Goal: Task Accomplishment & Management: Manage account settings

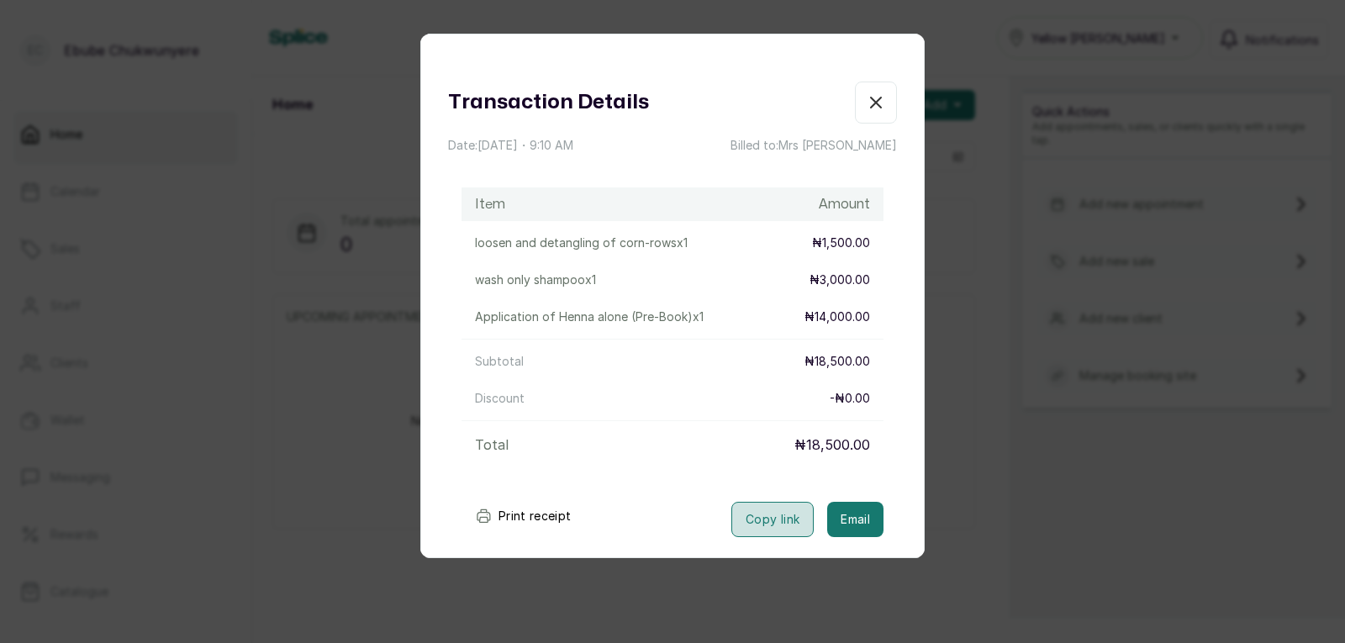
click at [751, 525] on button "Copy link" at bounding box center [772, 519] width 82 height 35
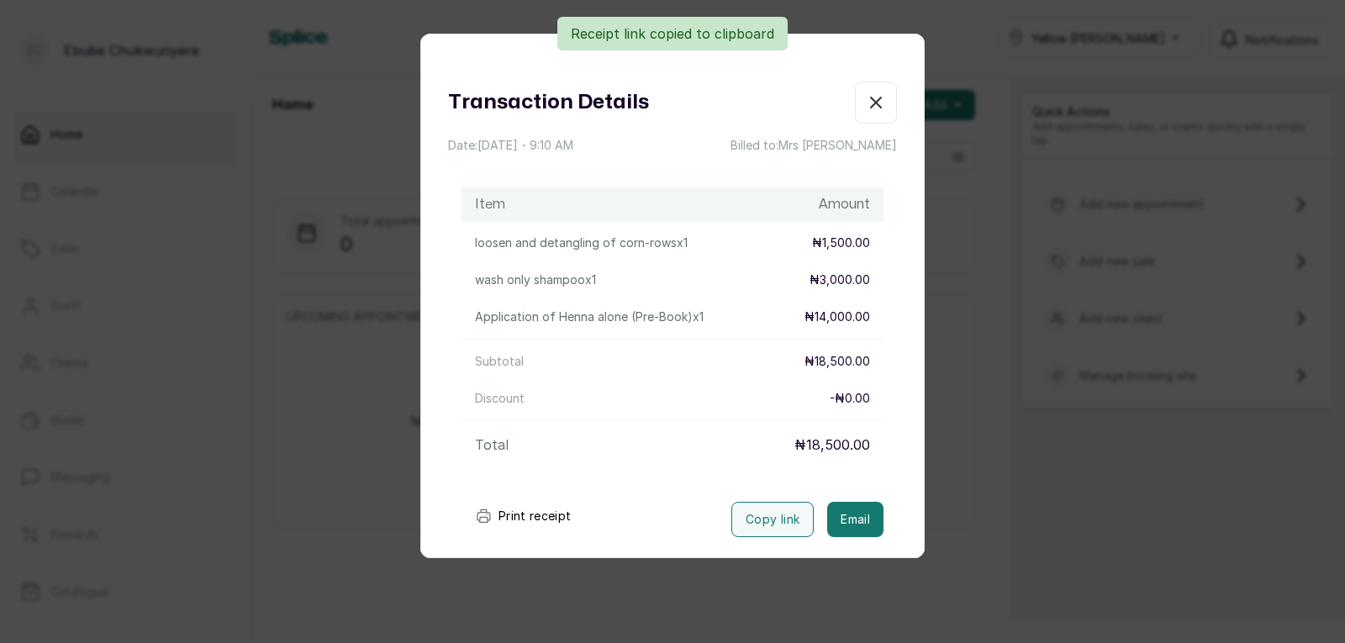
drag, startPoint x: 970, startPoint y: 91, endPoint x: 967, endPoint y: 167, distance: 76.6
click at [971, 93] on div "Transaction Details Date: 20 Aug, 2025 ・ 9:10 AM Billed to: Mrs Mary Item Amoun…" at bounding box center [672, 321] width 1345 height 643
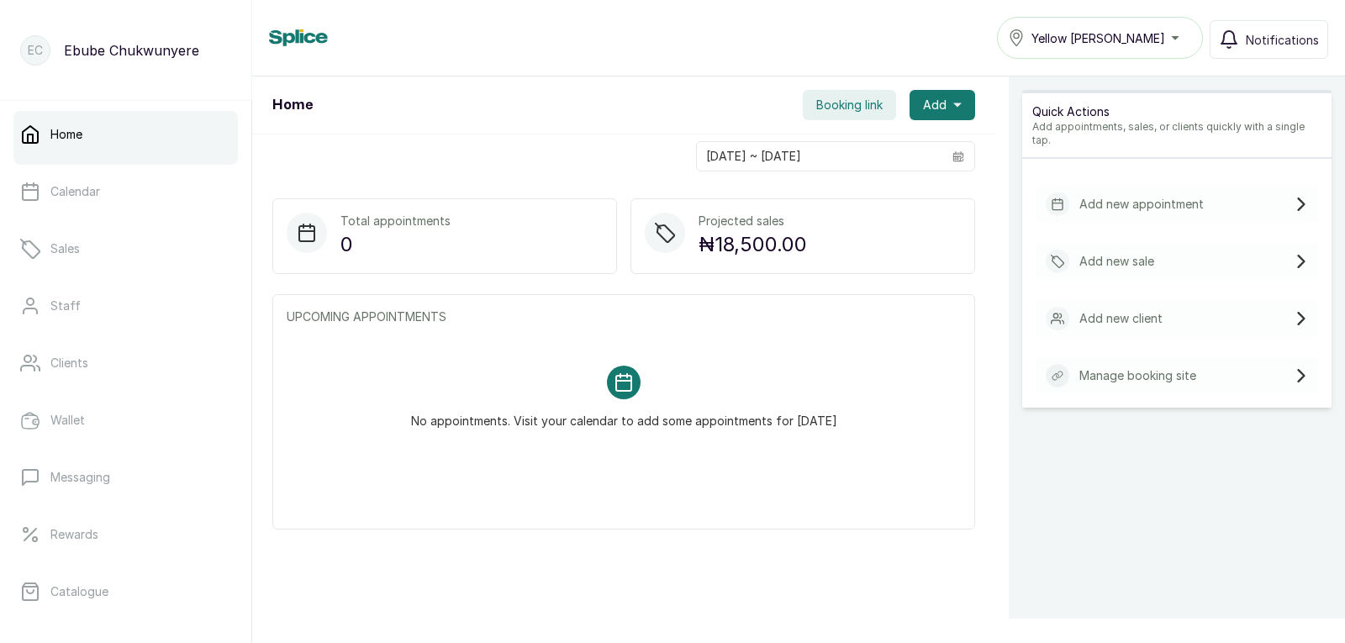
click at [1116, 202] on div "Add new appointment" at bounding box center [1125, 205] width 158 height 24
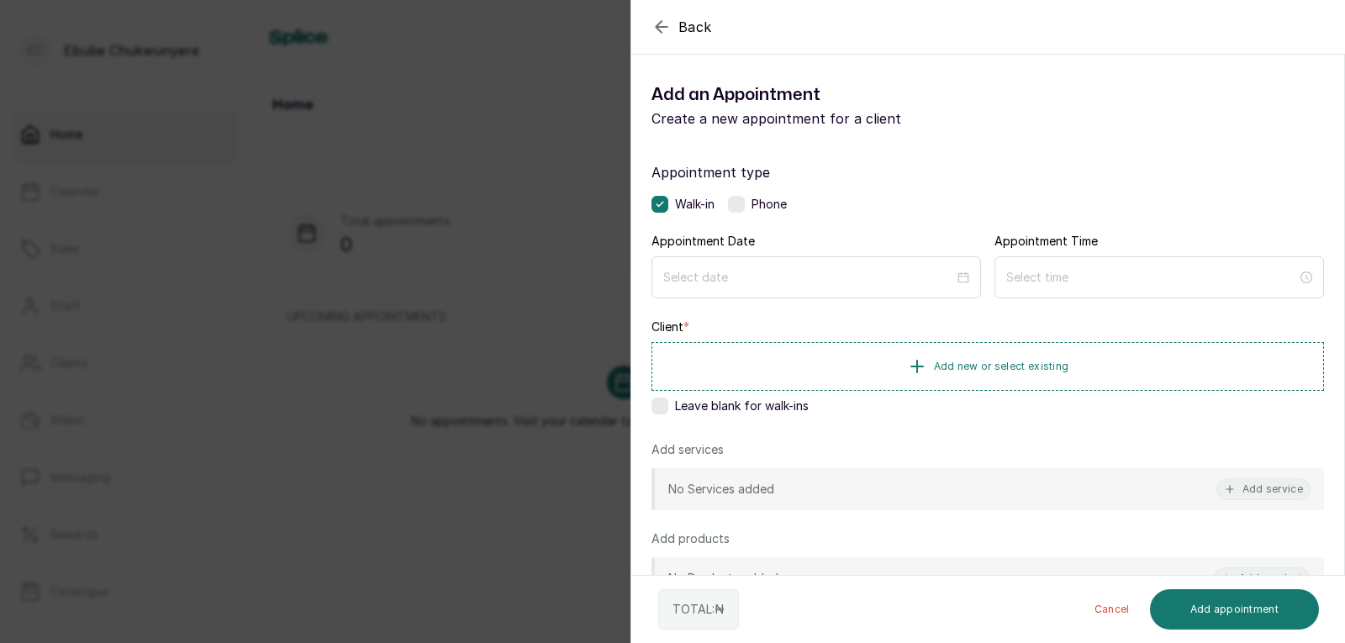
click at [749, 205] on div "Phone" at bounding box center [757, 204] width 59 height 17
click at [739, 286] on div at bounding box center [817, 276] width 330 height 40
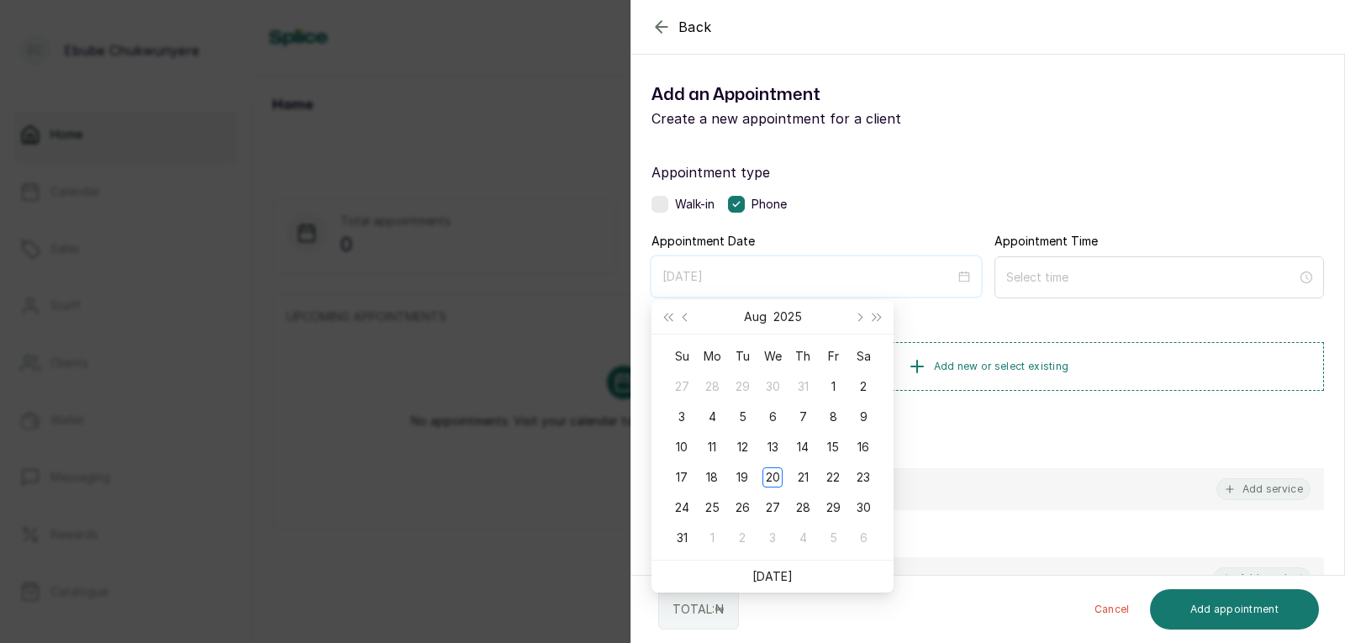
type input "2025/09/06"
click at [654, 21] on icon "button" at bounding box center [662, 27] width 20 height 20
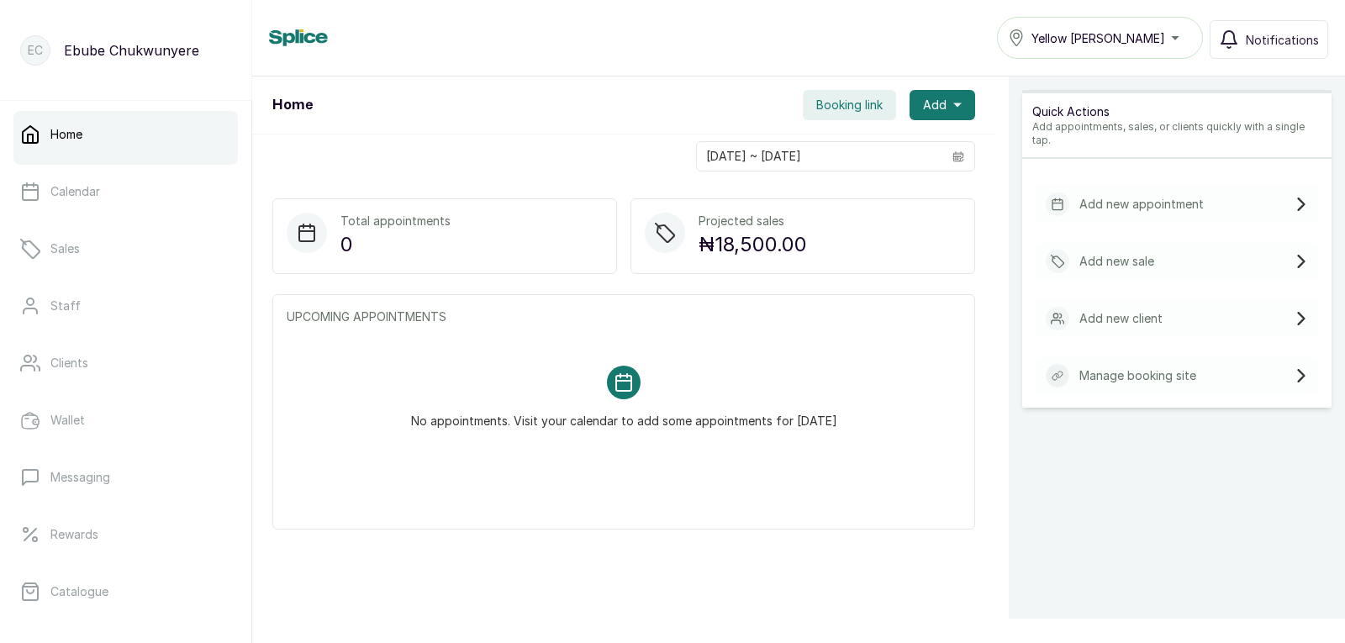
click at [1102, 256] on div "Add new sale" at bounding box center [1100, 262] width 108 height 24
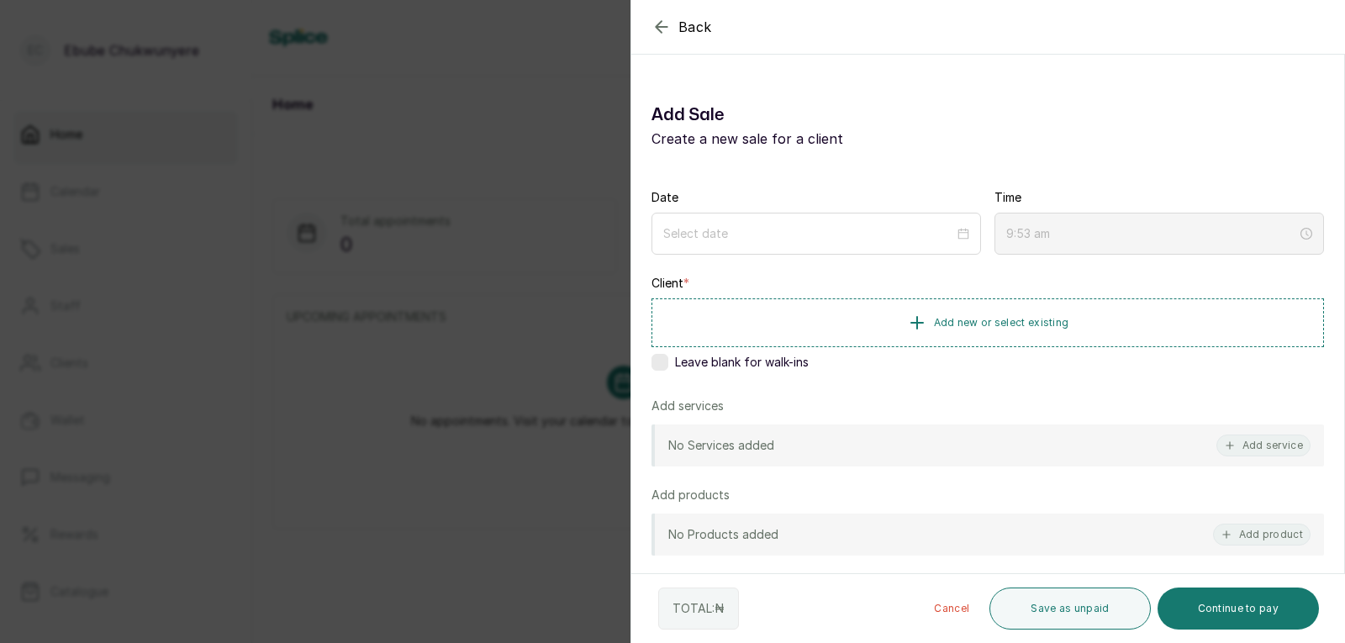
click at [666, 30] on icon "button" at bounding box center [662, 27] width 20 height 20
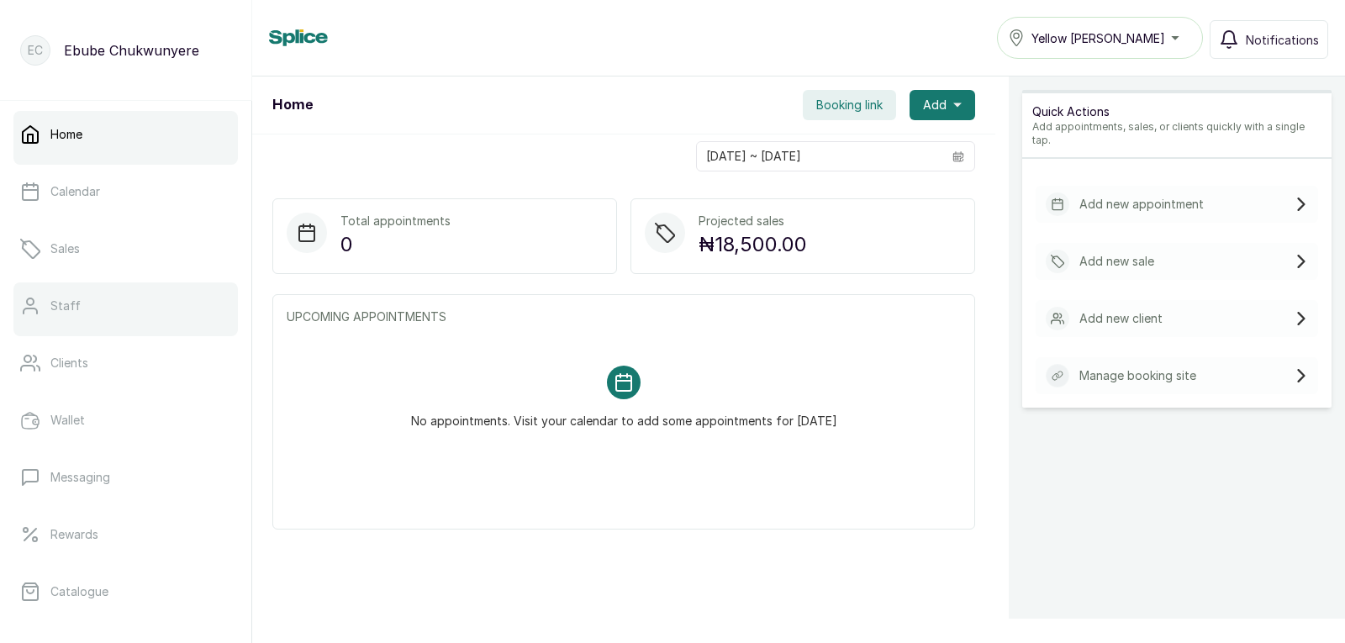
click at [92, 313] on link "Staff" at bounding box center [125, 305] width 224 height 47
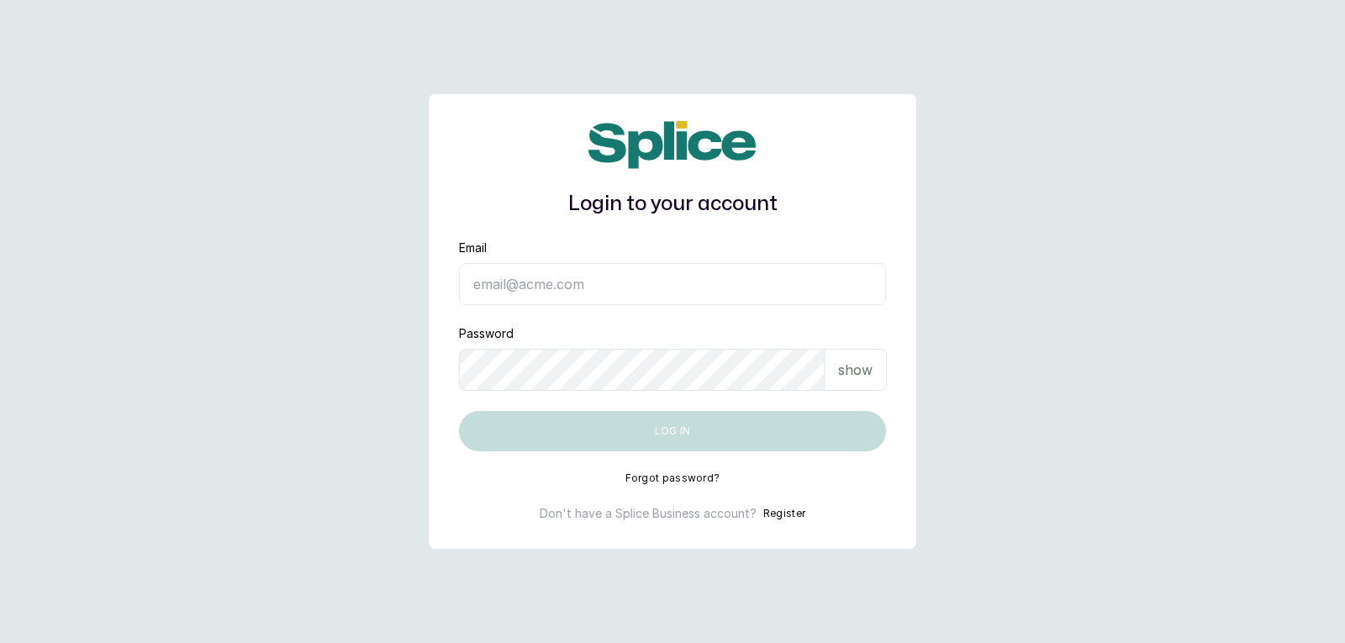
type input "[EMAIL_ADDRESS][DOMAIN_NAME]"
click at [854, 368] on p "show" at bounding box center [855, 370] width 34 height 20
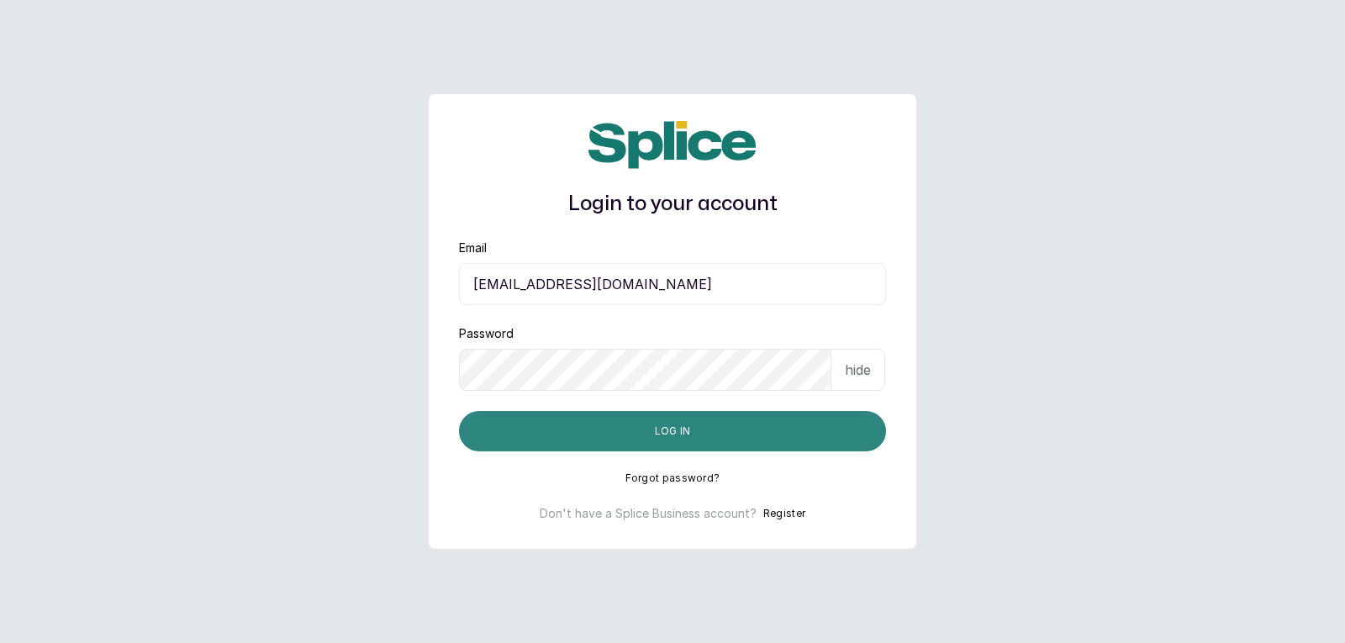
click at [834, 434] on button "Log in" at bounding box center [672, 431] width 427 height 40
